Goal: Transaction & Acquisition: Purchase product/service

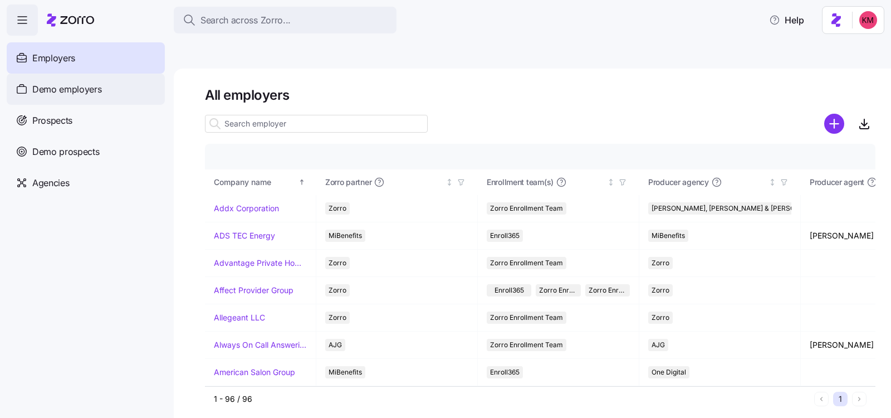
click at [98, 101] on div "Demo employers" at bounding box center [86, 89] width 158 height 31
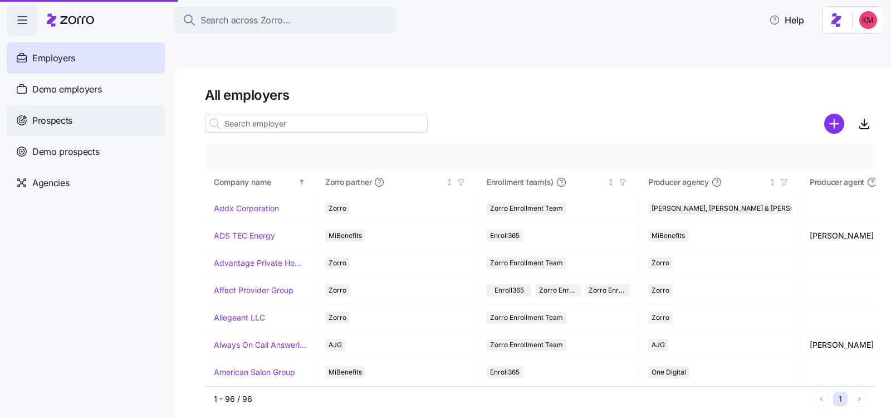
click at [92, 114] on div "Prospects" at bounding box center [86, 120] width 158 height 31
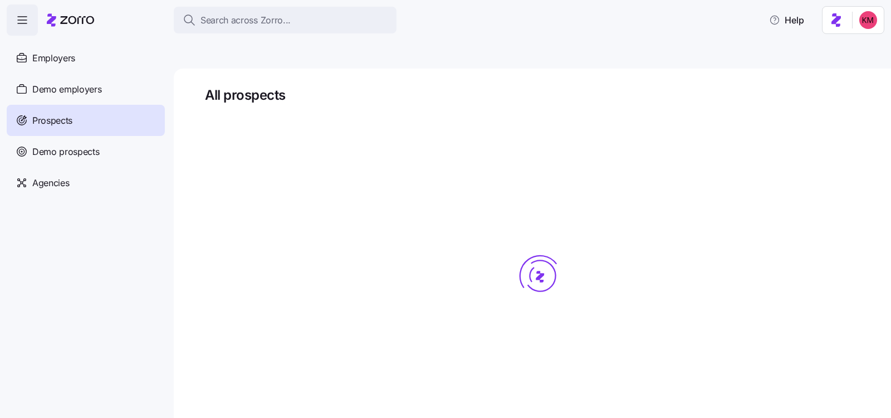
click at [91, 111] on div "Prospects" at bounding box center [86, 120] width 158 height 31
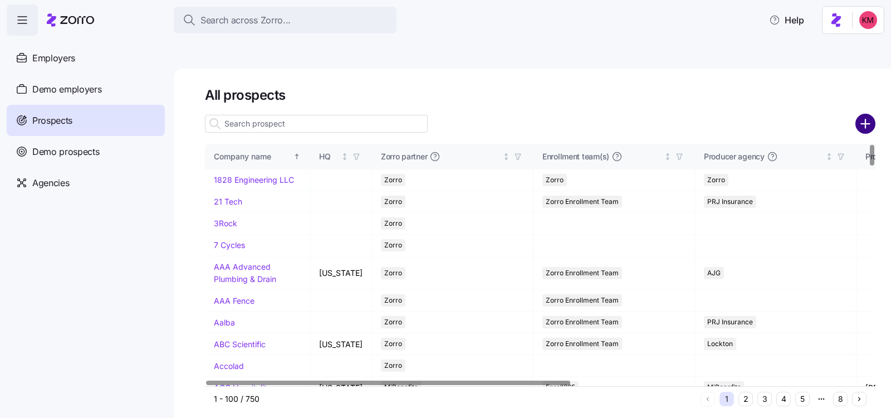
click at [859, 114] on circle "add icon" at bounding box center [865, 123] width 18 height 18
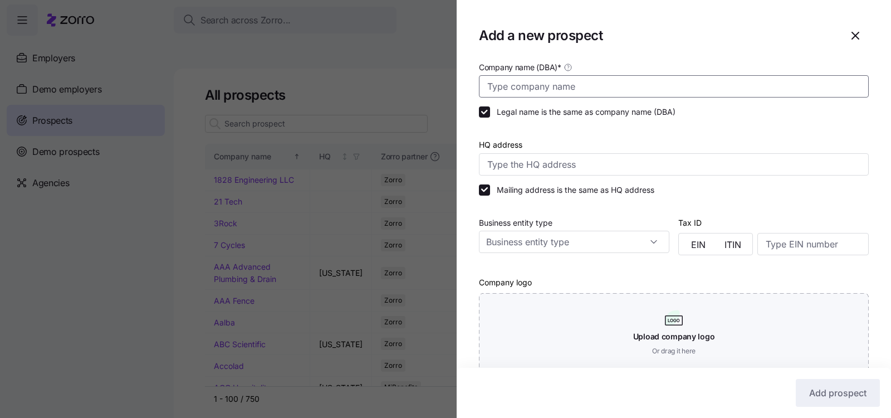
click at [533, 86] on input "Company name (DBA) *" at bounding box center [674, 86] width 390 height 22
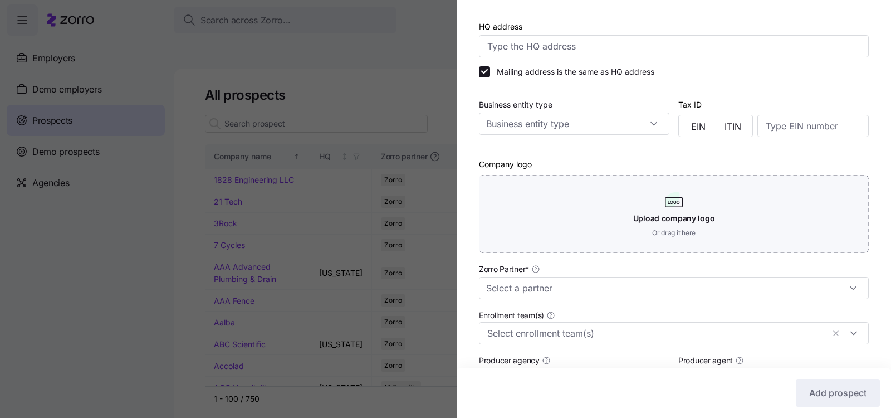
scroll to position [232, 0]
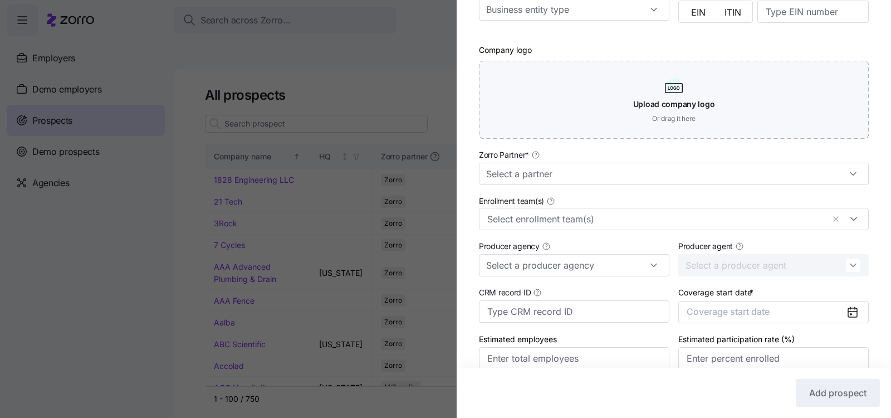
type input "Biotouch"
click at [587, 188] on div "Zorro Partner *" at bounding box center [673, 166] width 399 height 46
click at [581, 172] on input "Zorro Partner *" at bounding box center [674, 174] width 390 height 22
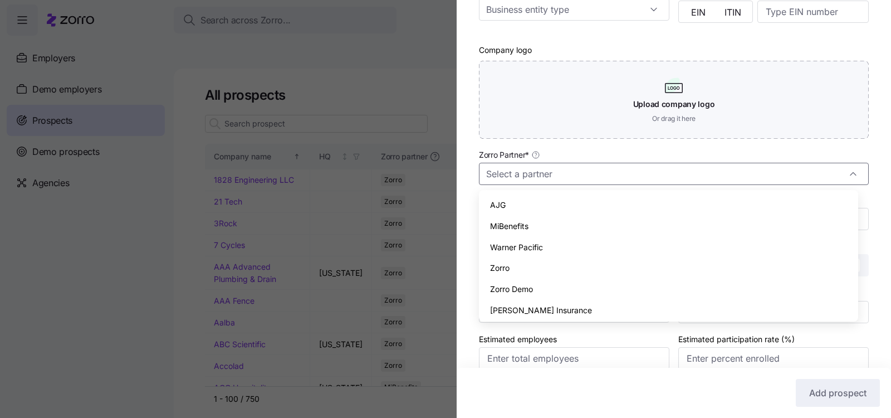
click at [537, 261] on div "Zorro" at bounding box center [668, 267] width 370 height 21
type input "Zorro"
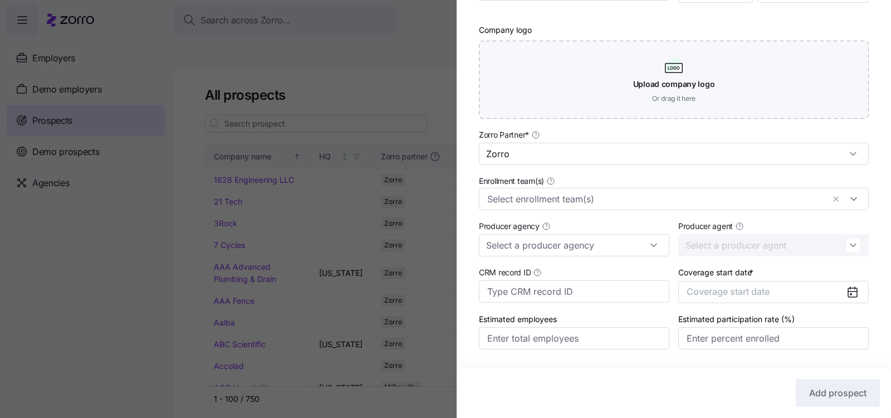
scroll to position [285, 0]
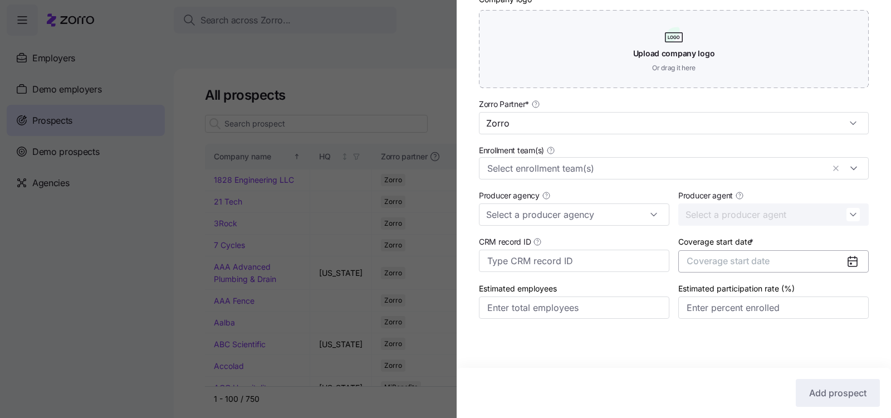
click at [690, 267] on button "Coverage start date" at bounding box center [773, 261] width 190 height 22
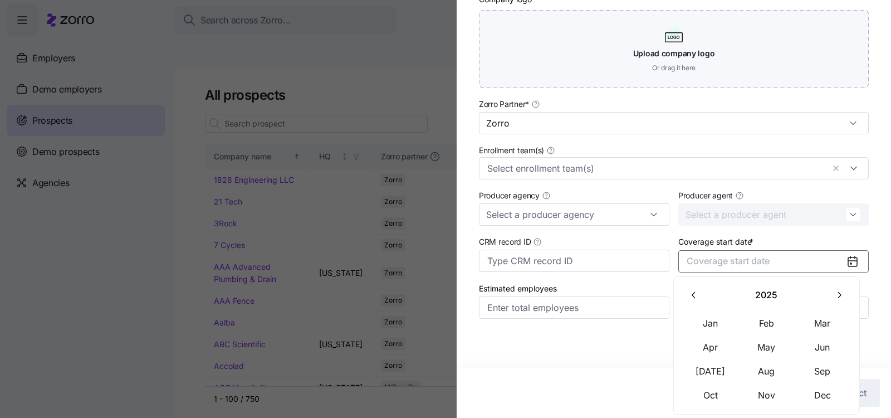
click at [851, 286] on div "2025 Jan Feb Mar Apr May Jun Jul Aug Sep Oct Nov Dec" at bounding box center [766, 345] width 187 height 138
click at [845, 288] on button "button" at bounding box center [838, 294] width 23 height 23
click at [728, 320] on button "Jan" at bounding box center [711, 322] width 56 height 23
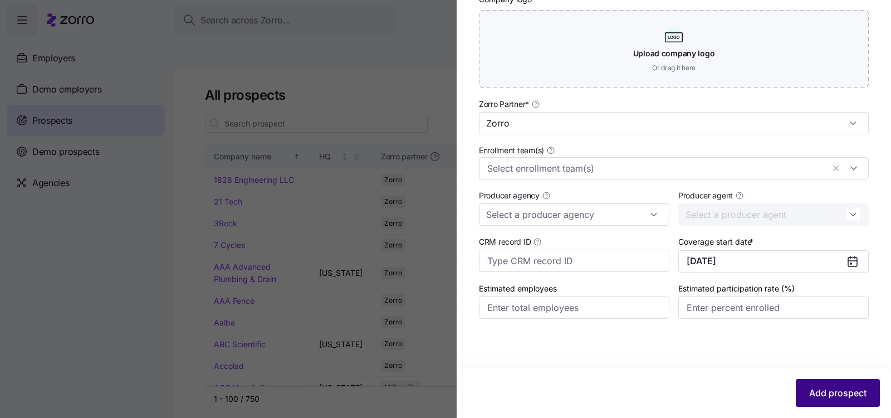
click at [824, 392] on span "Add prospect" at bounding box center [837, 392] width 57 height 13
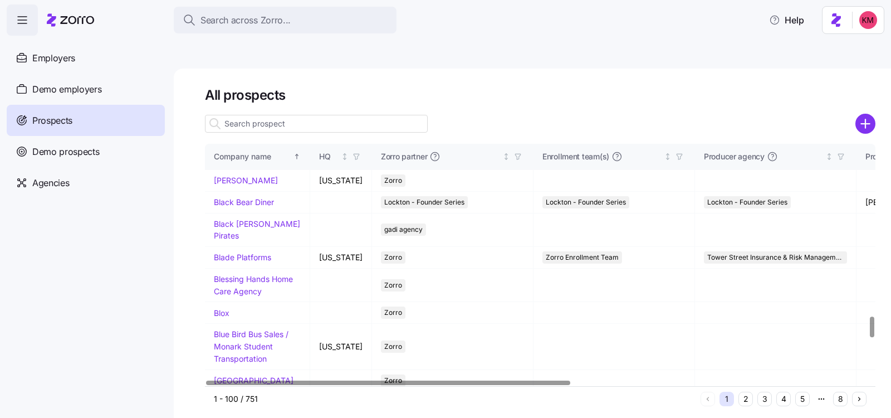
scroll to position [2058, 0]
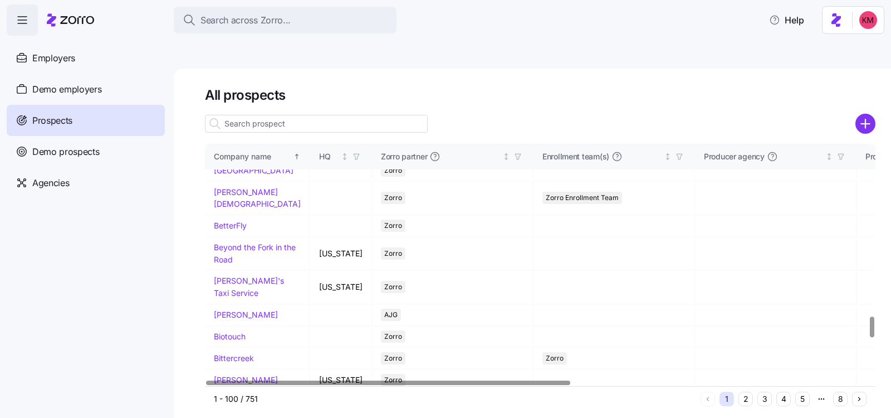
click at [324, 115] on input at bounding box center [316, 124] width 223 height 18
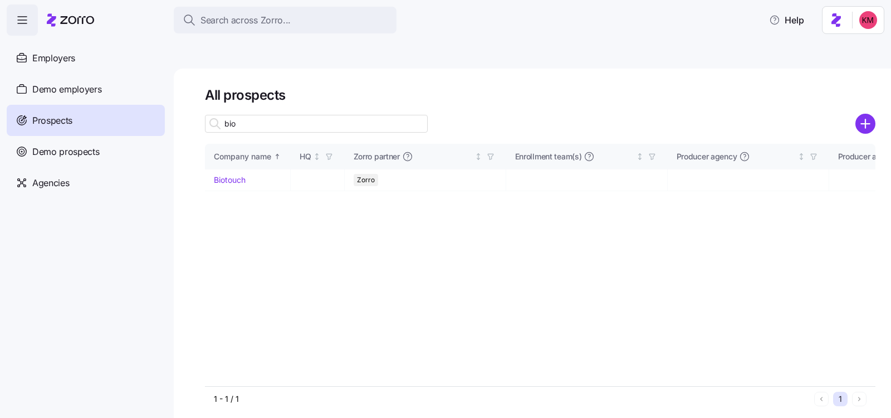
scroll to position [0, 0]
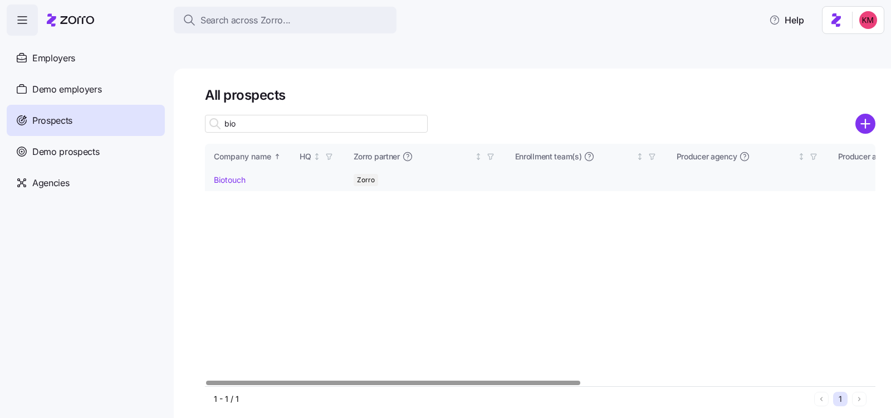
type input "bio"
click at [244, 175] on link "Biotouch" at bounding box center [230, 179] width 32 height 9
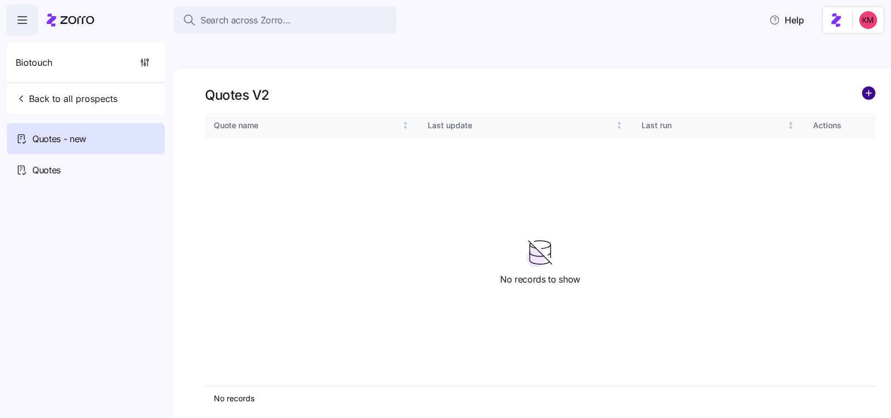
click at [868, 87] on circle "add icon" at bounding box center [869, 93] width 12 height 12
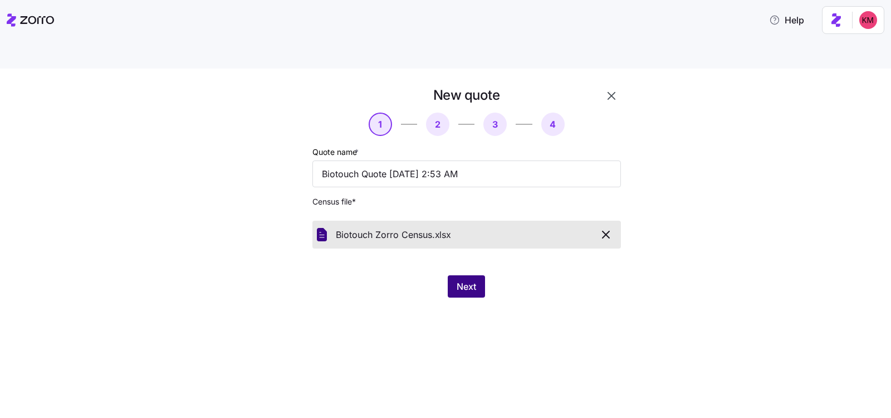
click at [462, 280] on span "Next" at bounding box center [466, 286] width 19 height 13
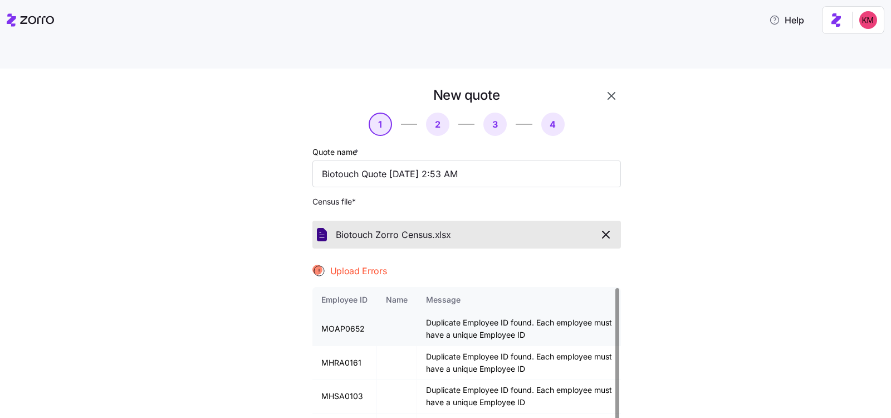
click at [346, 312] on td "MOAP0652" at bounding box center [344, 328] width 65 height 33
copy td "MOAP0652"
click at [384, 160] on input "Biotouch Quote 10/02/2025 2:53 AM" at bounding box center [466, 173] width 309 height 27
click at [603, 231] on icon "button" at bounding box center [606, 234] width 7 height 7
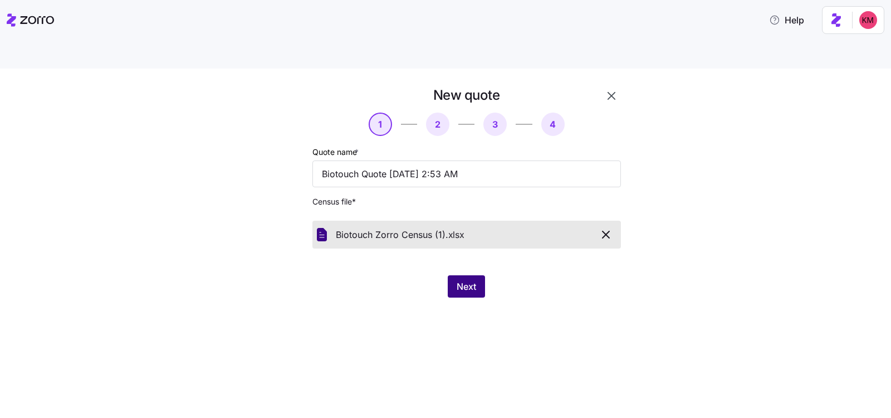
click at [472, 280] on span "Next" at bounding box center [466, 286] width 19 height 13
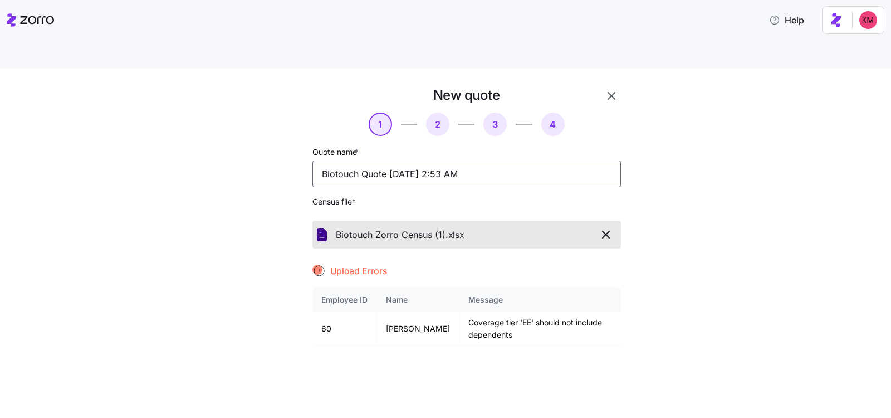
click at [379, 160] on input "Biotouch Quote 10/02/2025 2:53 AM" at bounding box center [466, 173] width 309 height 27
click at [603, 231] on icon "button" at bounding box center [606, 234] width 7 height 7
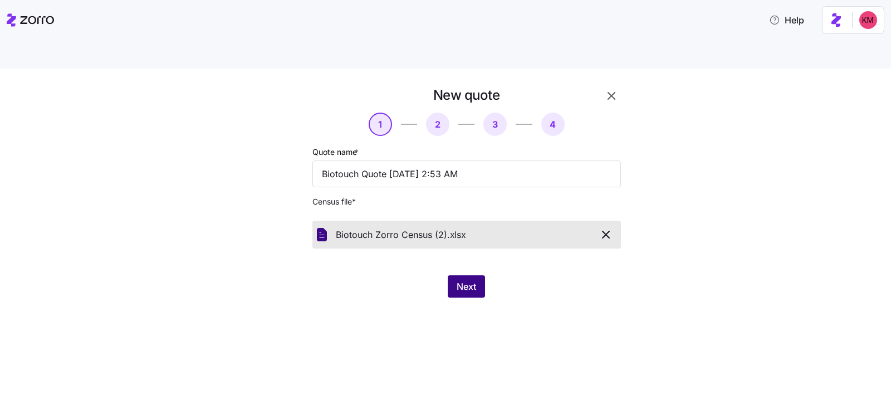
click at [456, 275] on button "Next" at bounding box center [466, 286] width 37 height 22
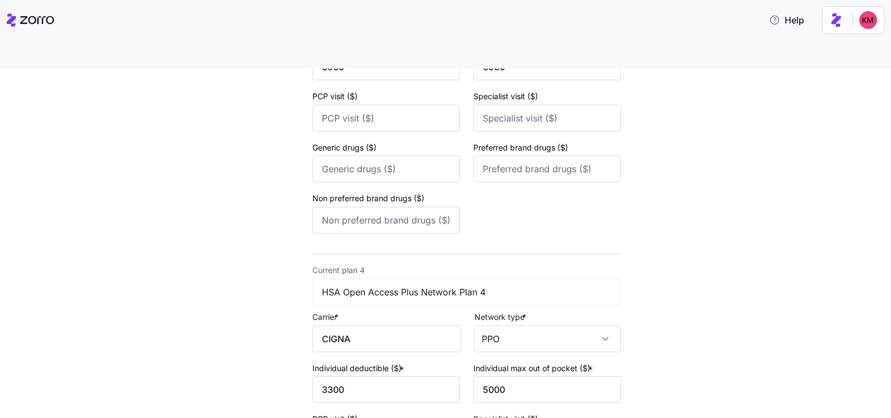
scroll to position [1423, 0]
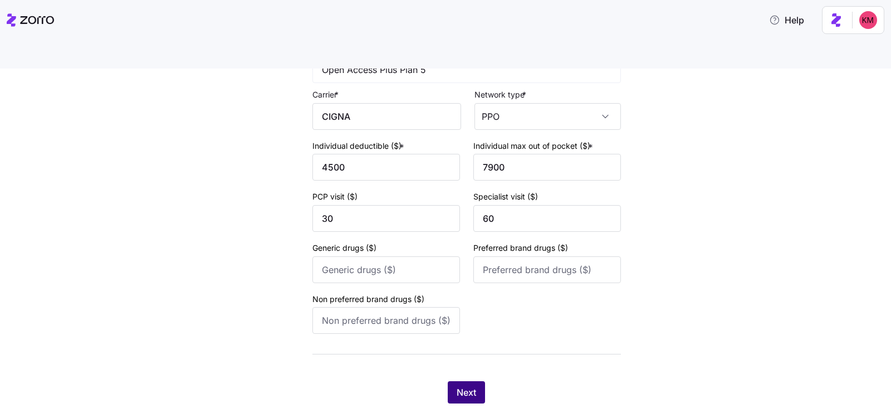
click at [457, 385] on span "Next" at bounding box center [466, 391] width 19 height 13
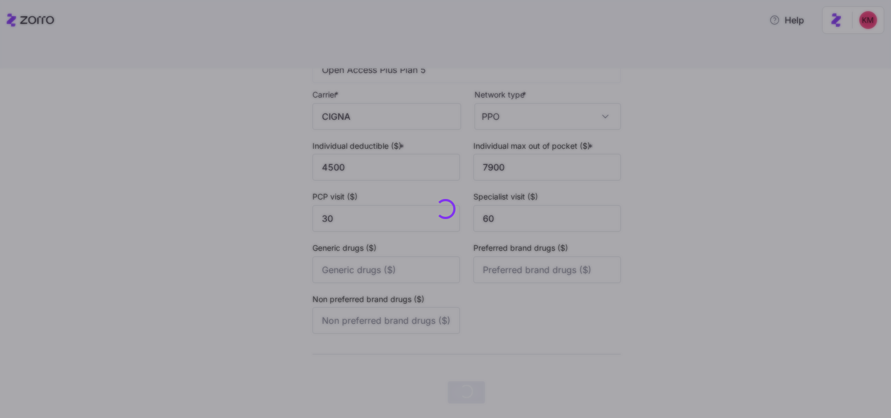
scroll to position [0, 0]
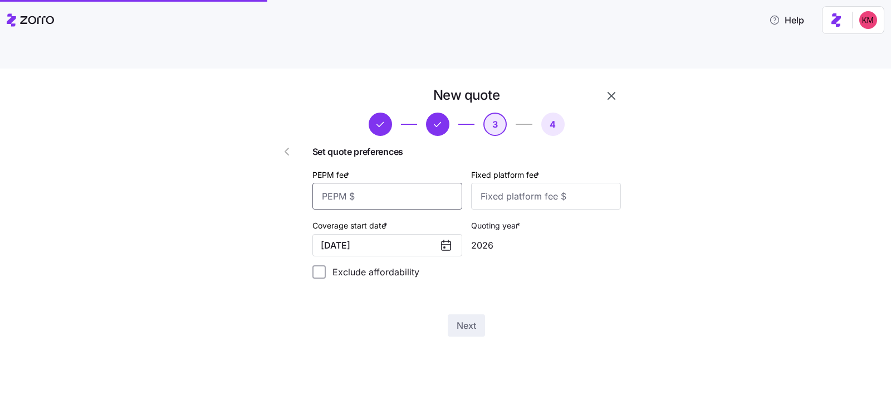
click at [420, 183] on input "PEPM fee *" at bounding box center [387, 196] width 150 height 27
type input "50"
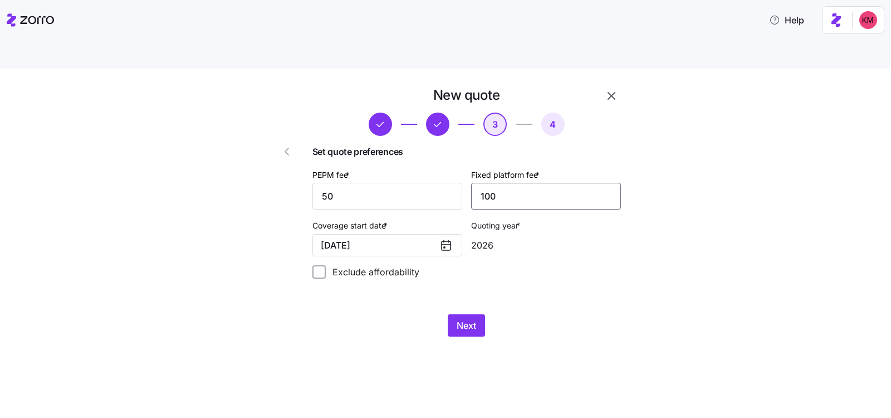
type input "100"
click at [543, 268] on div "New quote 3 4 Set quote preferences PEPM fee * 50 Fixed platform fee * 100 Cove…" at bounding box center [466, 211] width 317 height 259
click at [467, 312] on div "New quote 3 4 Set quote preferences PEPM fee * 50 Fixed platform fee * 100 Cove…" at bounding box center [453, 217] width 390 height 263
click at [468, 319] on span "Next" at bounding box center [466, 325] width 19 height 13
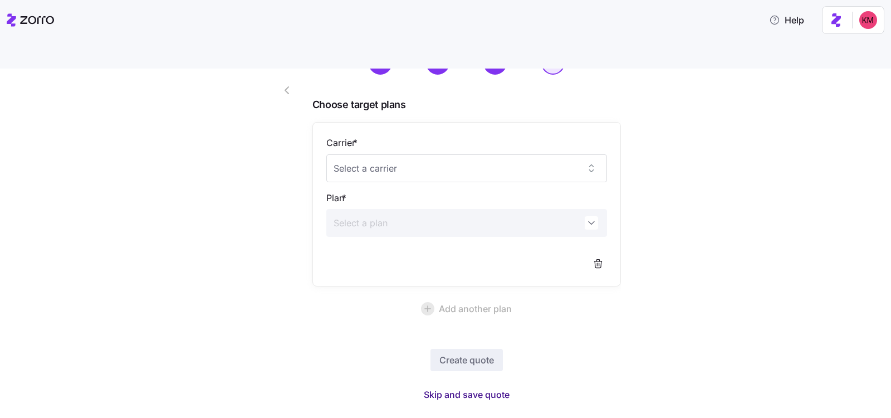
click at [485, 388] on span "Skip and save quote" at bounding box center [467, 394] width 86 height 13
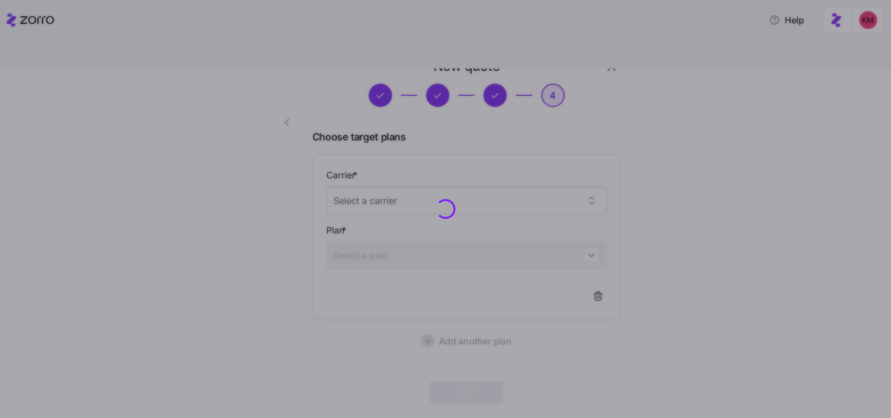
scroll to position [28, 0]
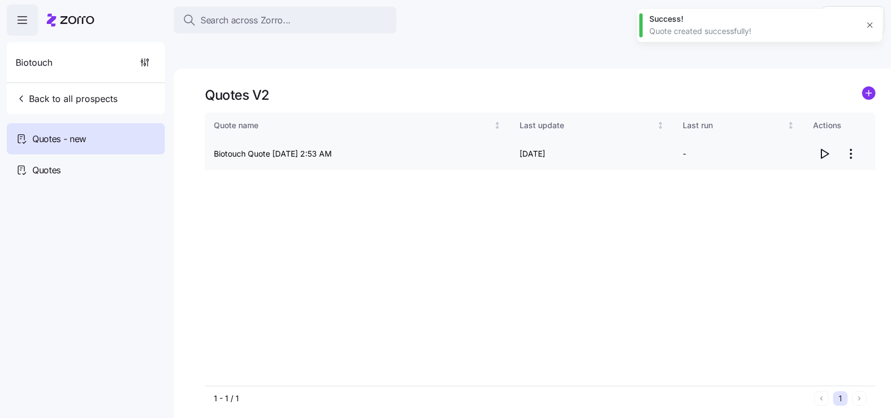
click at [829, 147] on icon "button" at bounding box center [824, 153] width 13 height 13
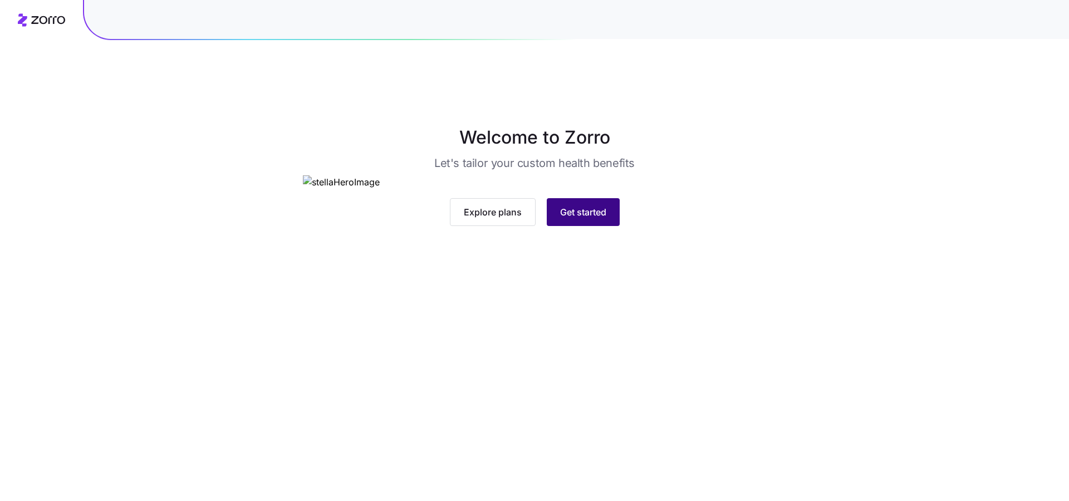
drag, startPoint x: 596, startPoint y: 378, endPoint x: 595, endPoint y: 385, distance: 6.7
click at [596, 226] on div "Explore plans Get started" at bounding box center [535, 200] width 464 height 51
click at [596, 226] on button "Get started" at bounding box center [583, 212] width 73 height 28
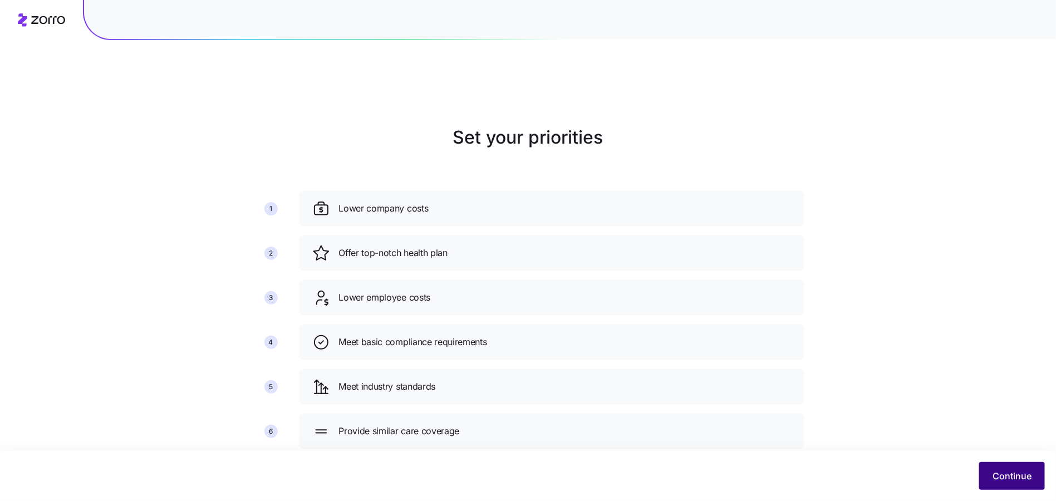
click at [1008, 477] on span "Continue" at bounding box center [1012, 475] width 39 height 13
click at [1012, 477] on span "Continue" at bounding box center [1012, 475] width 39 height 13
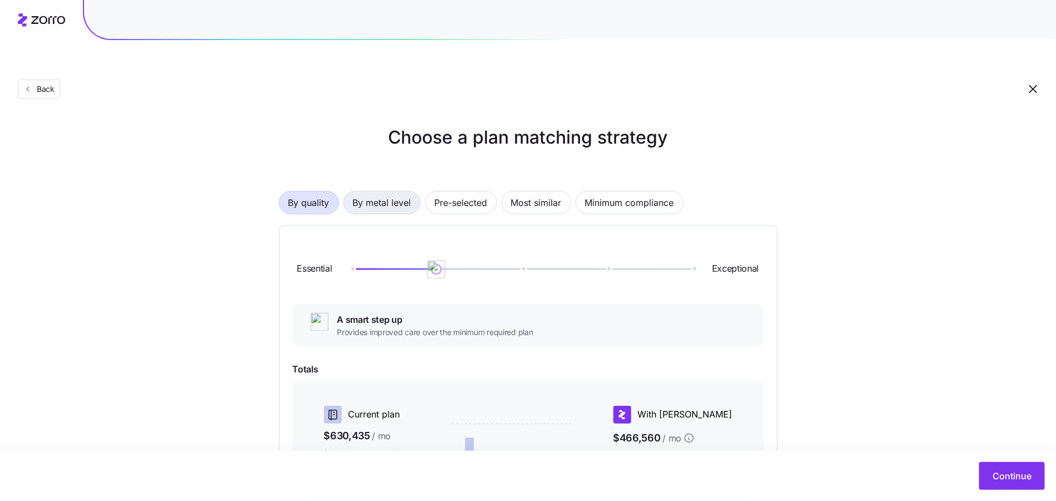
click at [400, 192] on span "By metal level" at bounding box center [382, 203] width 58 height 22
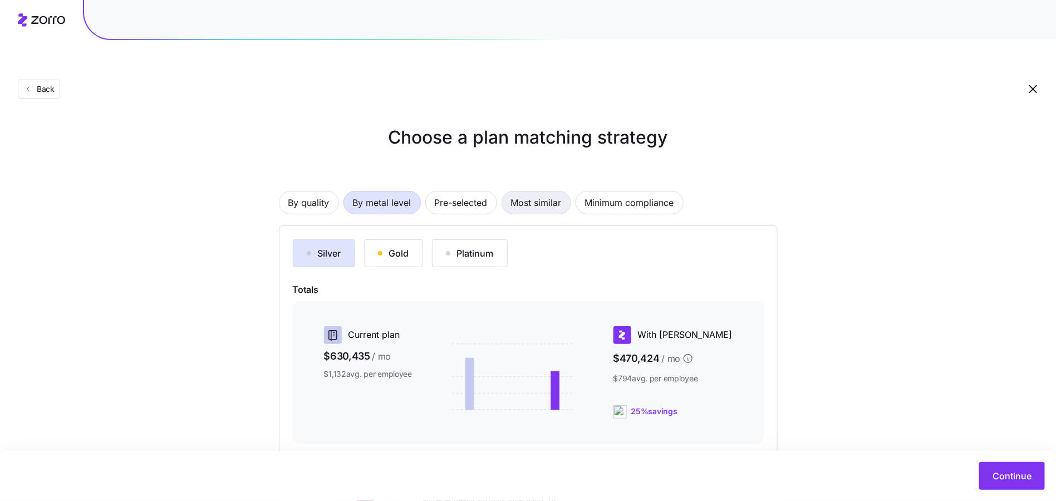
click at [514, 192] on span "Most similar" at bounding box center [536, 203] width 51 height 22
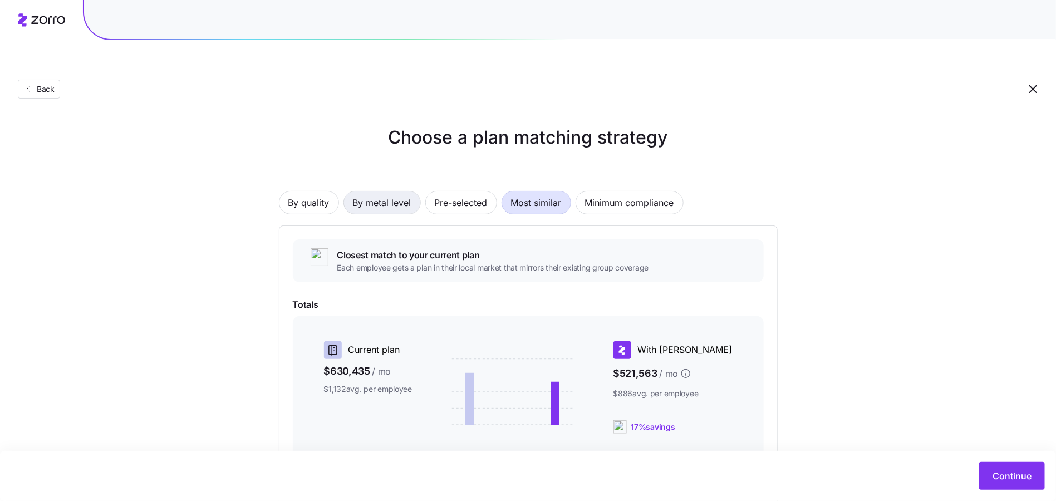
click at [395, 192] on span "By metal level" at bounding box center [382, 203] width 58 height 22
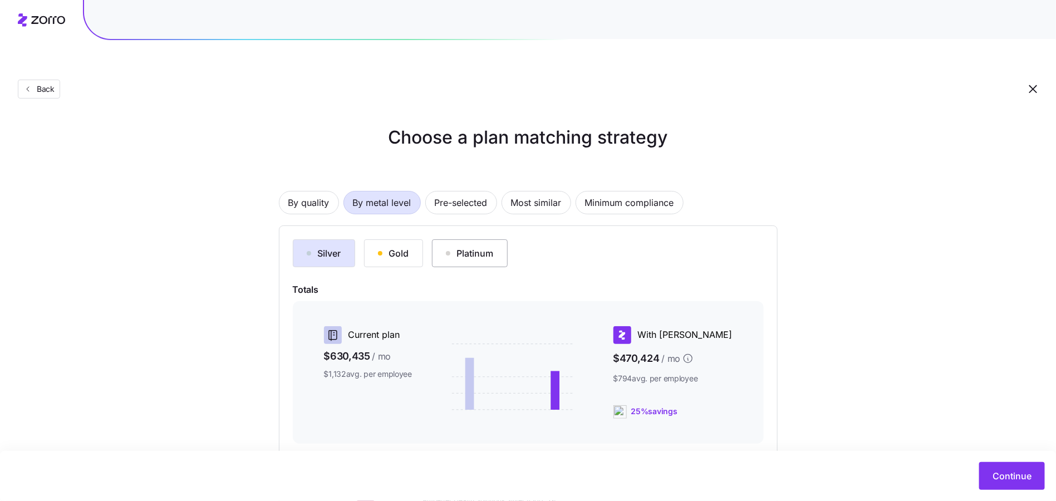
click at [475, 247] on div "Platinum" at bounding box center [470, 253] width 48 height 13
click at [399, 239] on button "Gold" at bounding box center [393, 253] width 59 height 28
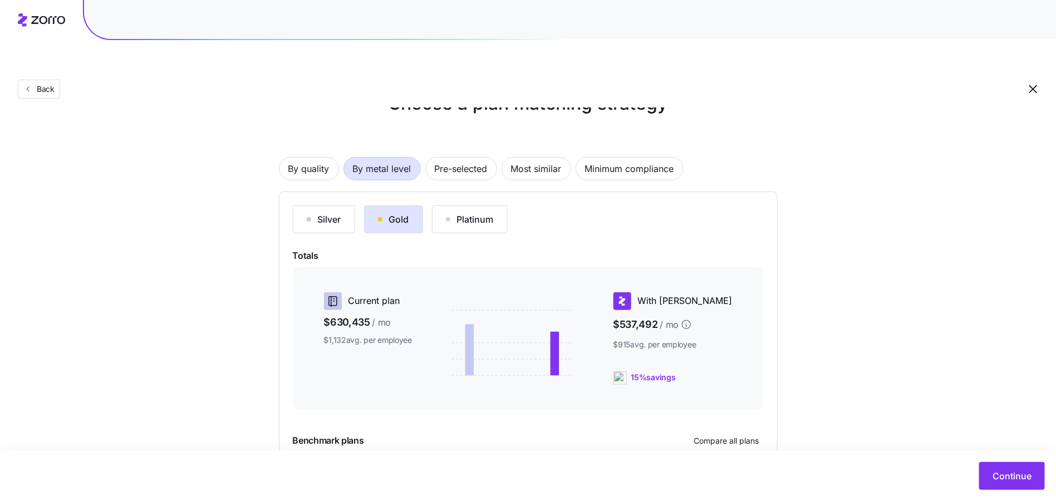
scroll to position [112, 0]
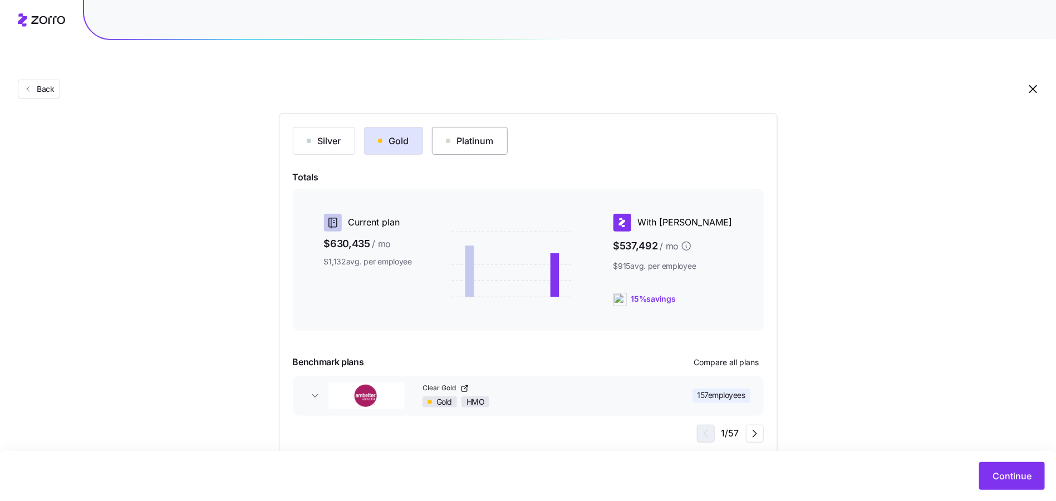
click at [453, 134] on div "Platinum" at bounding box center [470, 140] width 48 height 13
click at [732, 354] on button "Compare all plans" at bounding box center [727, 363] width 74 height 18
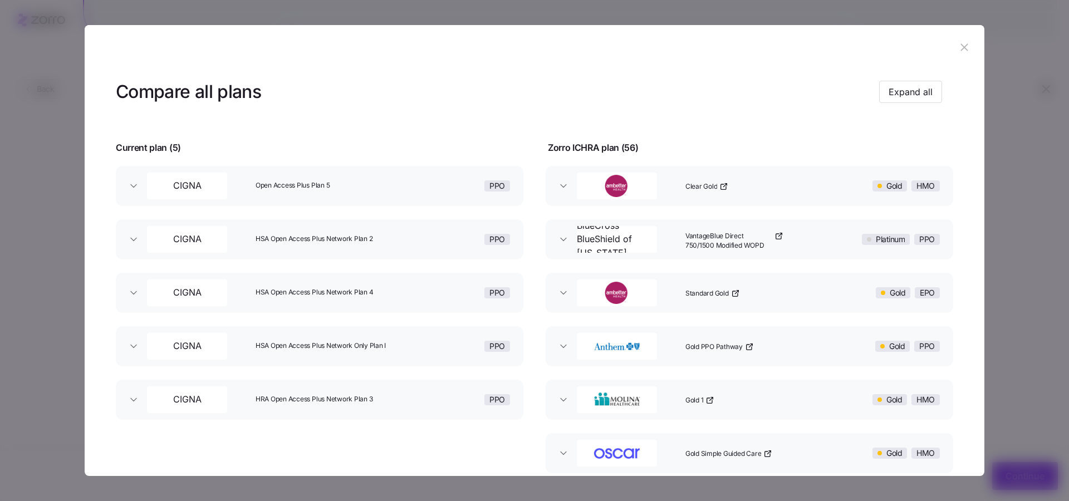
click at [961, 46] on icon "button" at bounding box center [964, 46] width 7 height 7
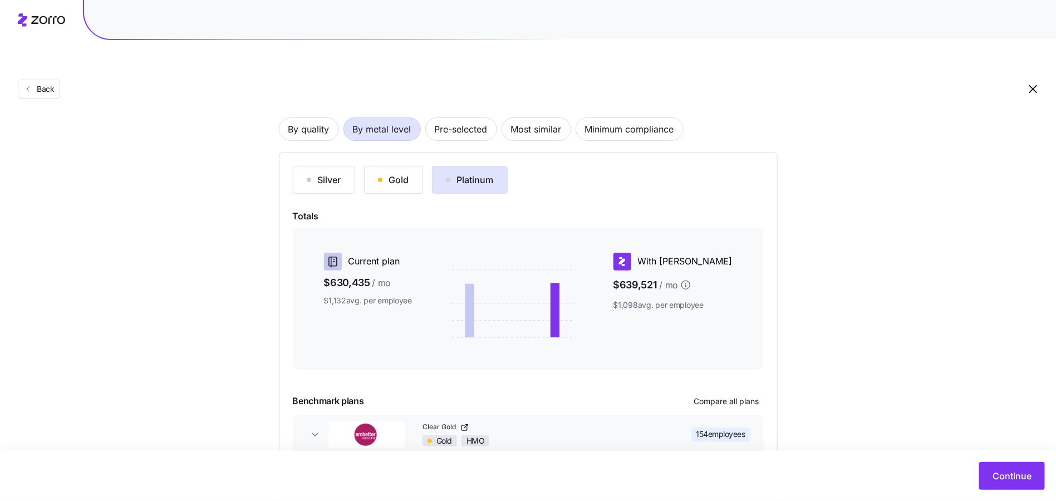
scroll to position [0, 0]
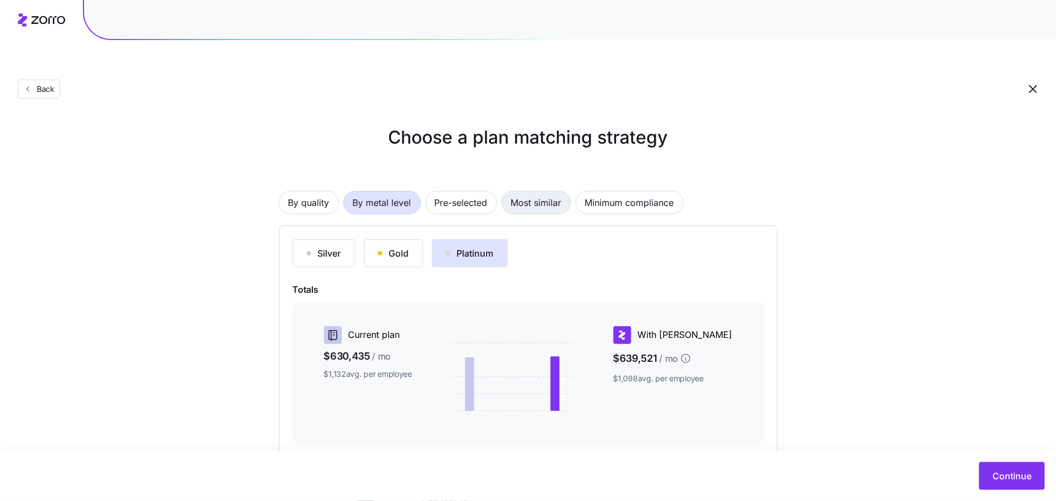
click at [544, 192] on span "Most similar" at bounding box center [536, 203] width 51 height 22
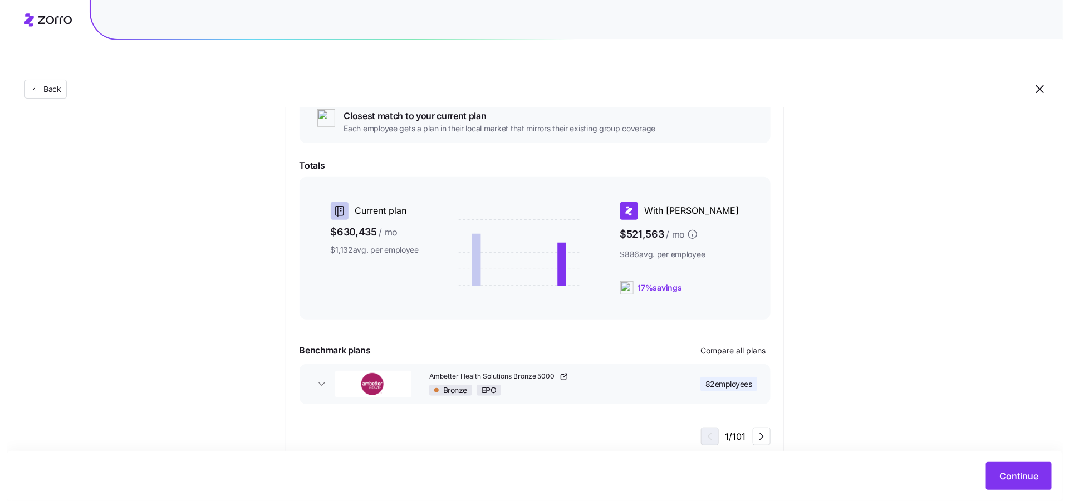
scroll to position [142, 0]
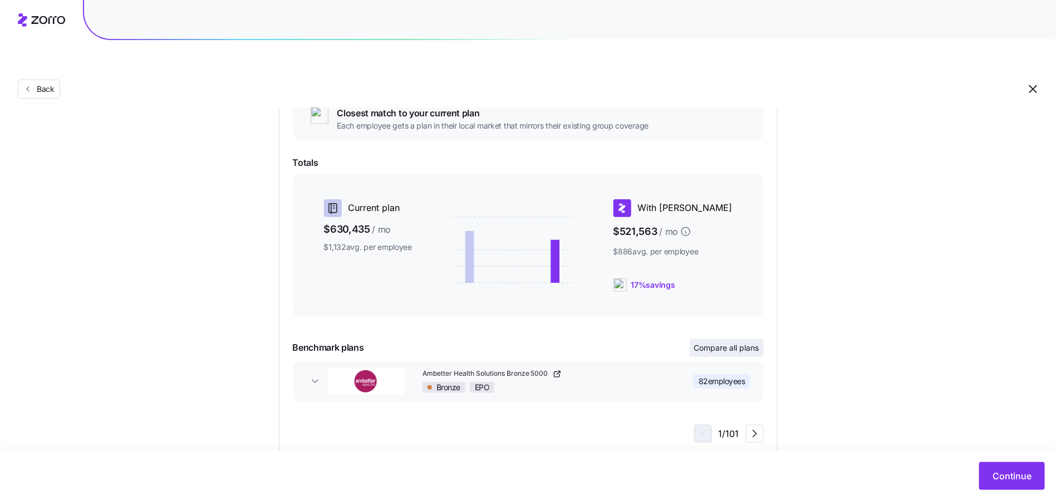
click at [739, 342] on span "Compare all plans" at bounding box center [726, 347] width 65 height 11
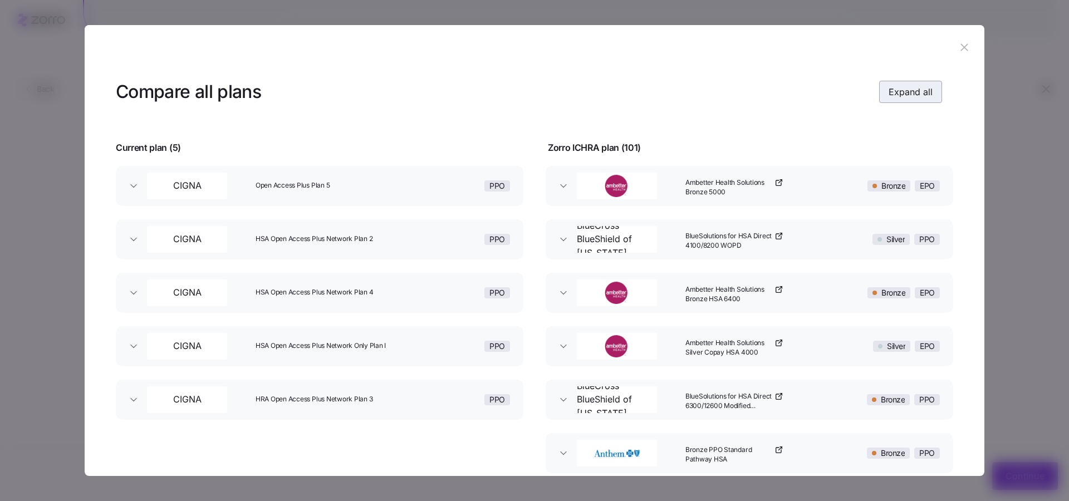
click at [921, 96] on span "Expand all" at bounding box center [911, 91] width 44 height 13
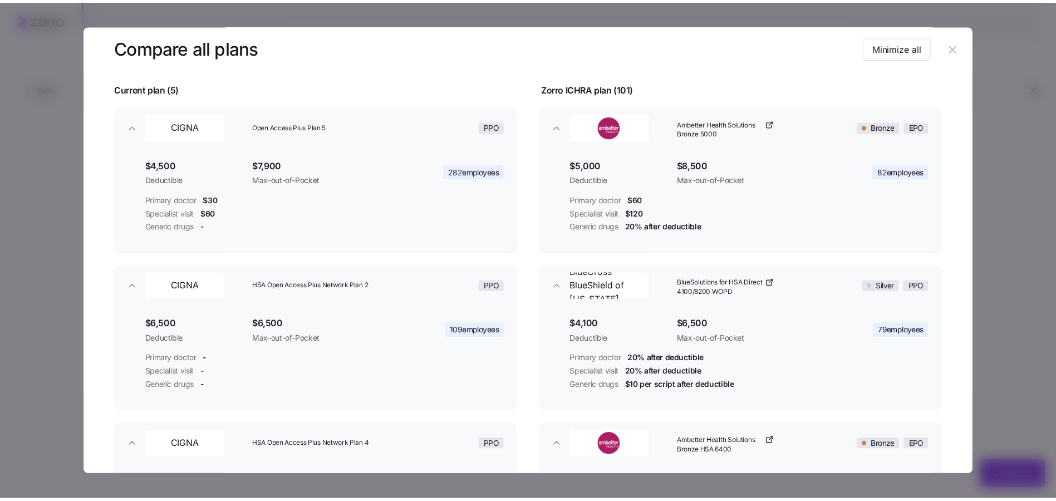
scroll to position [56, 0]
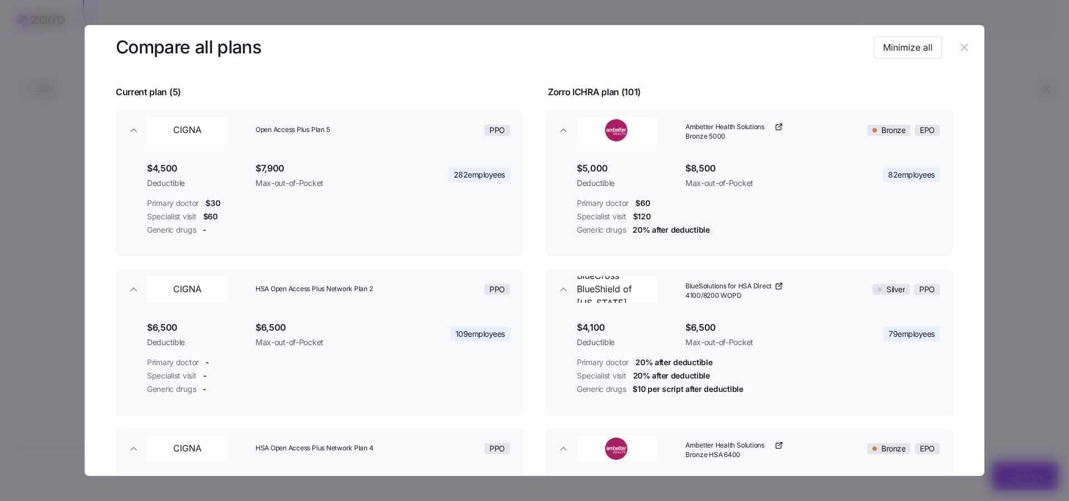
click at [958, 47] on icon "button" at bounding box center [964, 47] width 12 height 12
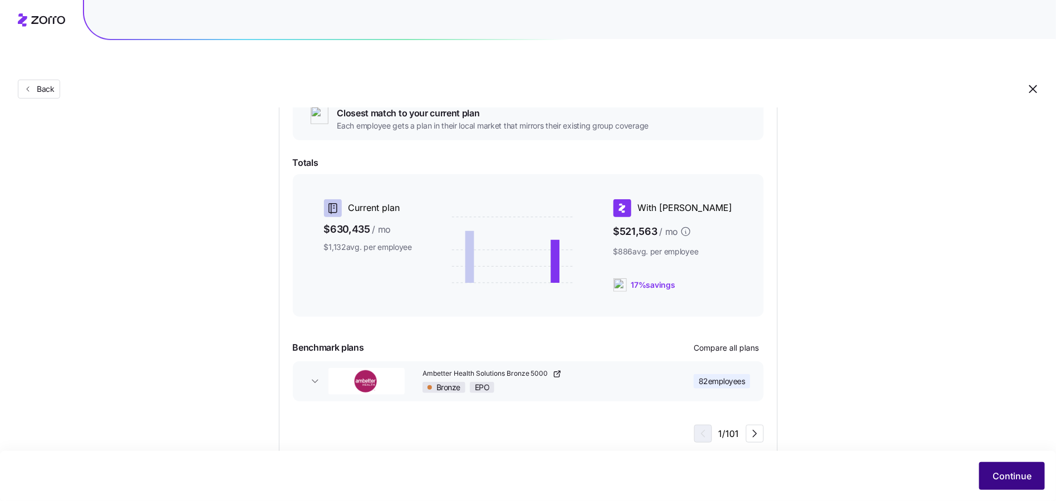
click at [993, 463] on button "Continue" at bounding box center [1013, 476] width 66 height 28
click at [997, 472] on span "Continue" at bounding box center [1012, 475] width 39 height 13
click at [1003, 482] on span "Continue" at bounding box center [1012, 475] width 39 height 13
drag, startPoint x: 1003, startPoint y: 482, endPoint x: 1011, endPoint y: 463, distance: 21.0
click at [1003, 482] on span "Continue" at bounding box center [1012, 475] width 39 height 13
